Goal: Communication & Community: Answer question/provide support

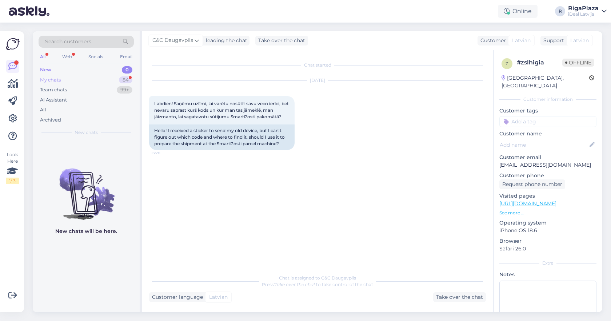
click at [120, 81] on div "84" at bounding box center [125, 79] width 13 height 7
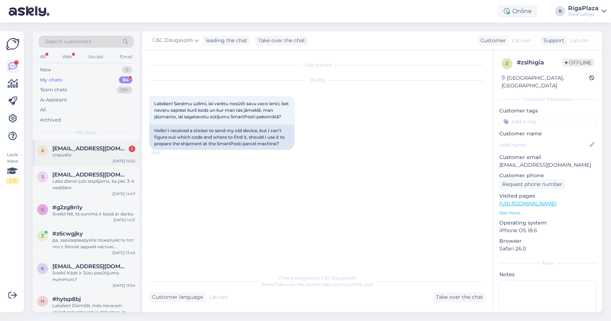
click at [121, 144] on div "a alinadovbych@gmail.com 1 спасибо Oct 2 14:52" at bounding box center [86, 153] width 107 height 26
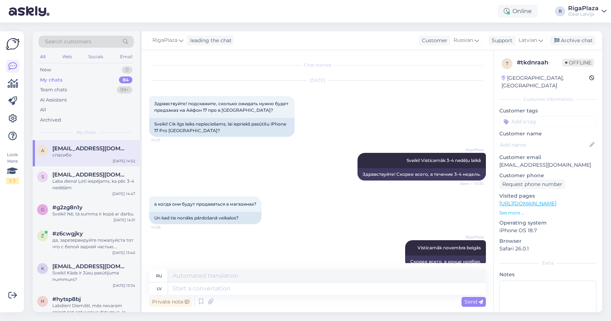
scroll to position [56, 0]
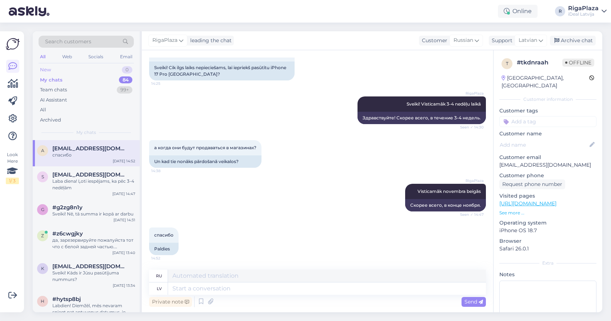
click at [73, 67] on div "New 0" at bounding box center [86, 70] width 95 height 10
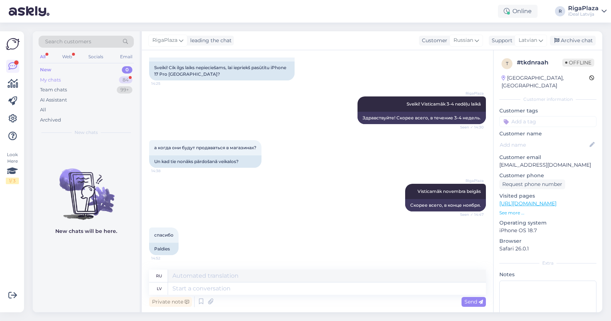
click at [122, 75] on div "My chats 84" at bounding box center [86, 80] width 95 height 10
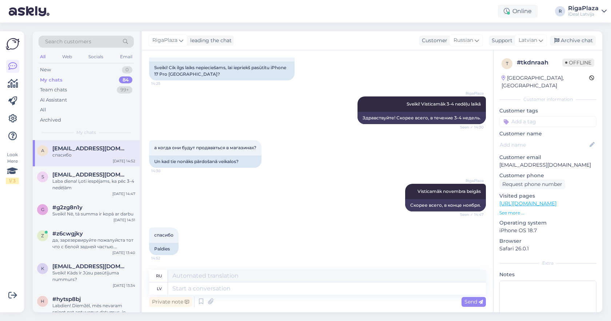
click at [110, 62] on div "All Web Socials Email" at bounding box center [86, 57] width 95 height 11
click at [114, 70] on div "New 0" at bounding box center [86, 70] width 95 height 10
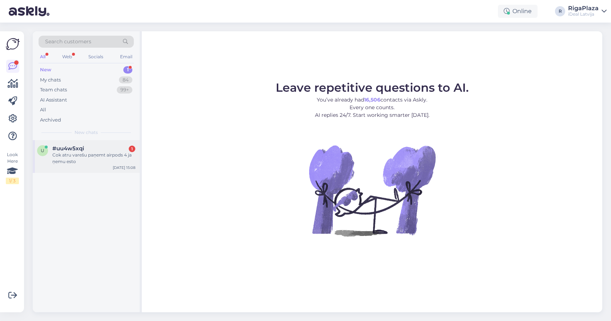
click at [113, 155] on div "Cok atru varešu paņemt airpods 4 ja ņemu esto" at bounding box center [93, 158] width 83 height 13
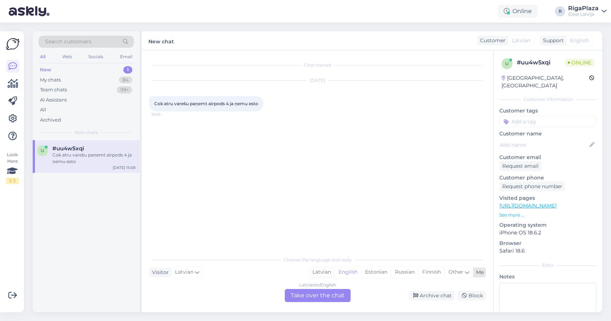
click at [312, 271] on div "Latvian" at bounding box center [322, 271] width 26 height 11
click at [308, 292] on div "Latvian to Latvian Take over the chat" at bounding box center [318, 295] width 66 height 13
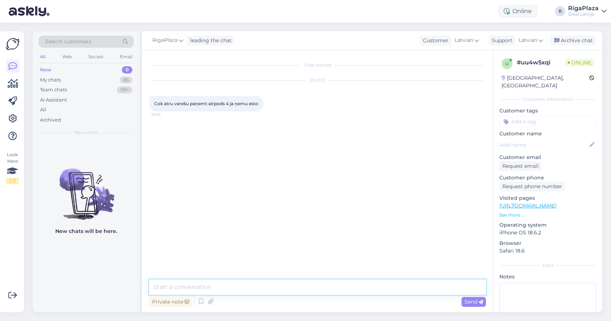
click at [196, 288] on textarea at bounding box center [317, 286] width 337 height 15
type textarea "Sveiki, diezgan ātri, jo šī prece ir pieejama visos veikalos uz vietas."
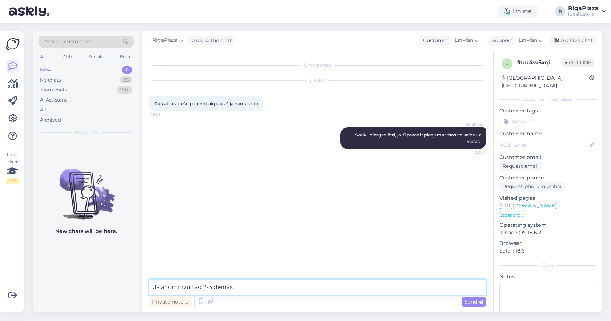
click at [190, 286] on textarea "Ja ar omnivu tad 2-3 dienas." at bounding box center [317, 286] width 337 height 15
type textarea "Ja ar omnivu, tad 2-3 dienas."
click at [233, 286] on textarea at bounding box center [317, 286] width 337 height 15
